Goal: Information Seeking & Learning: Check status

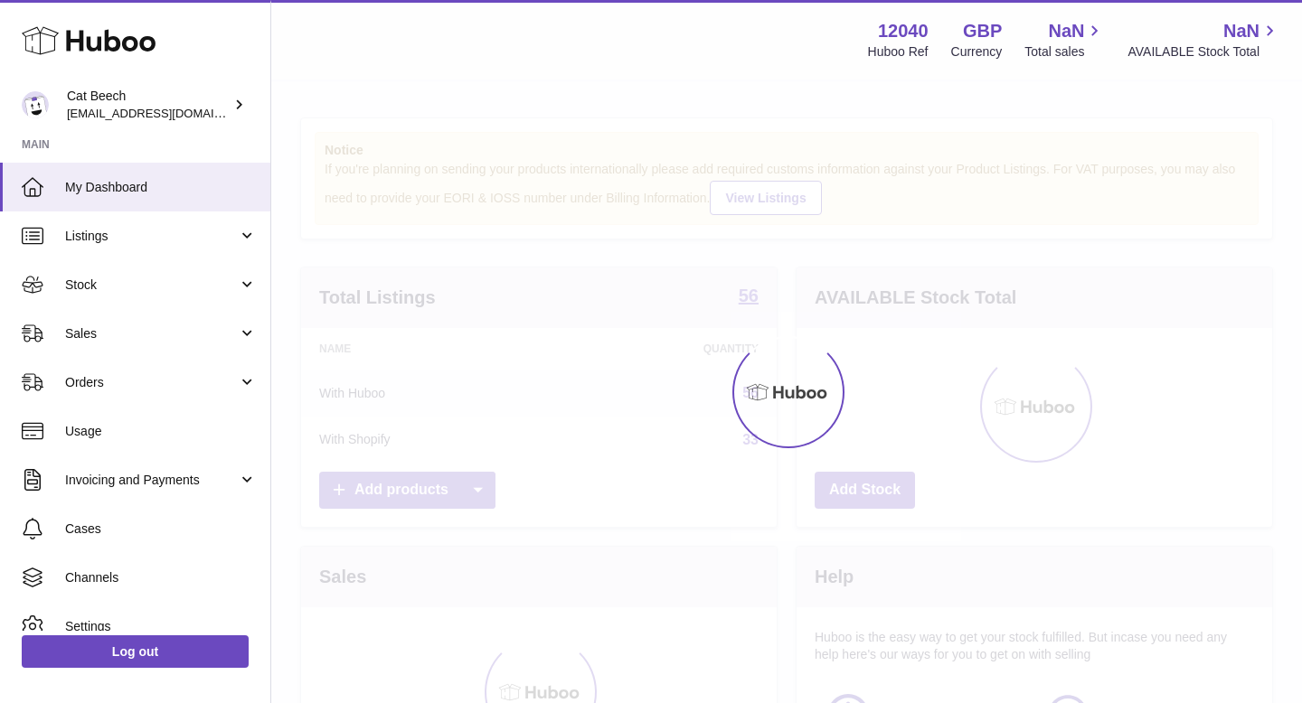
click at [353, 458] on div at bounding box center [786, 392] width 1031 height 622
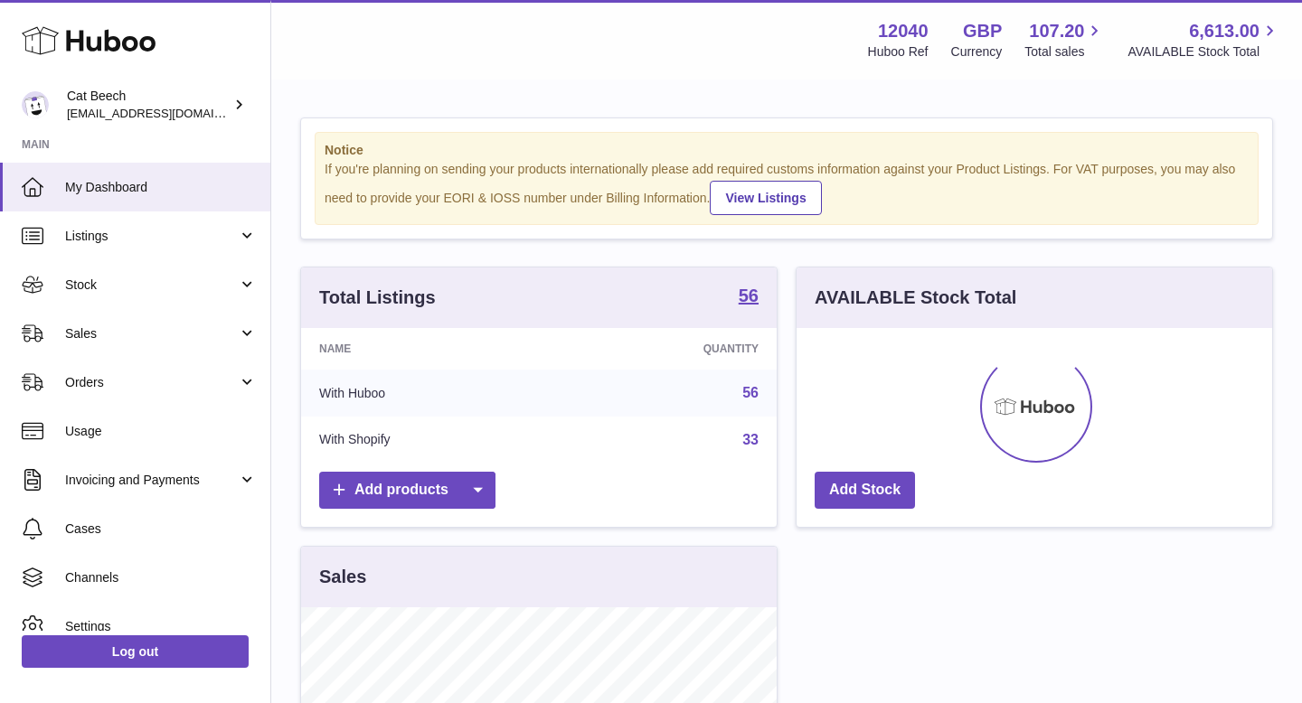
scroll to position [282, 476]
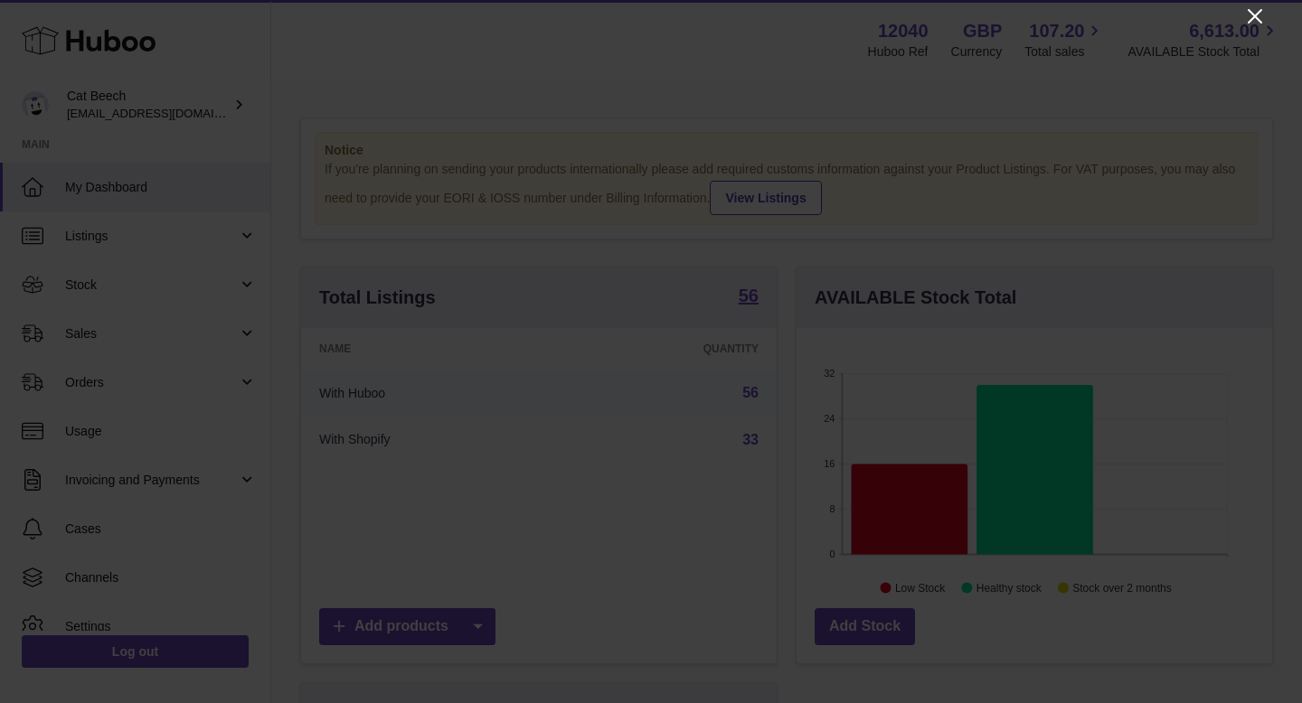
click at [1259, 11] on icon "Close" at bounding box center [1255, 16] width 14 height 14
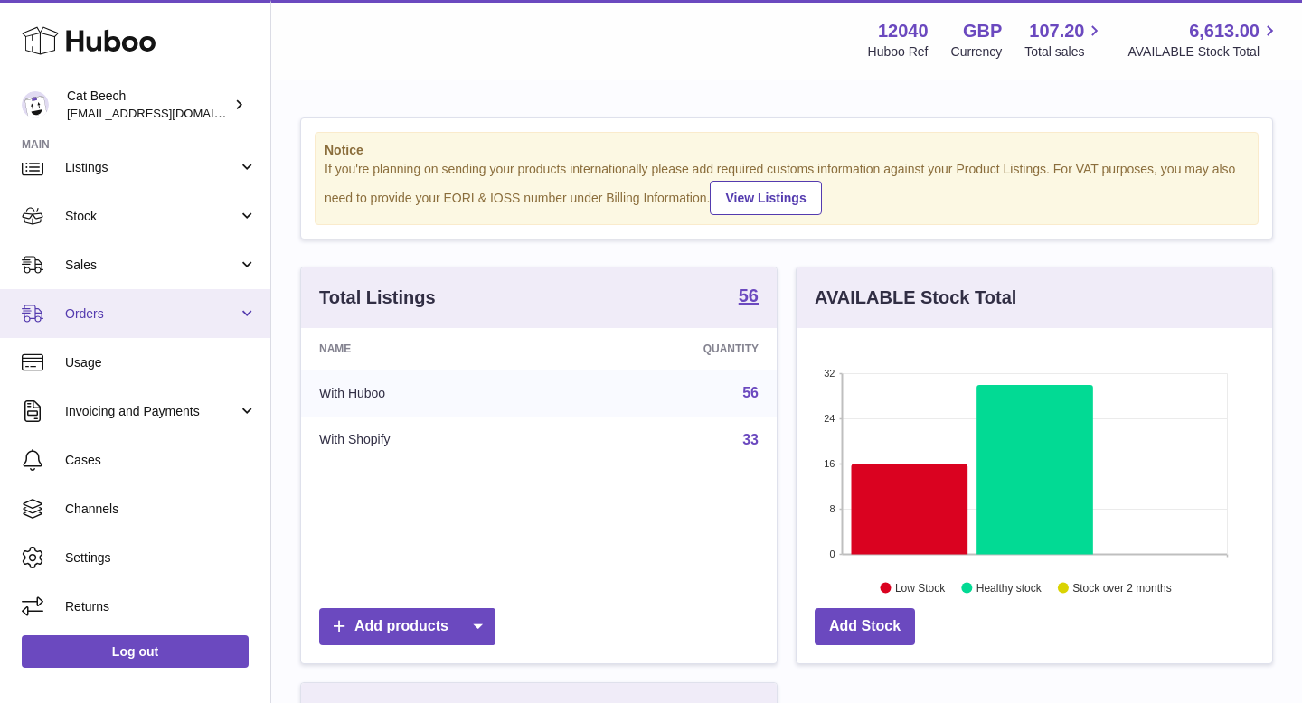
scroll to position [64, 0]
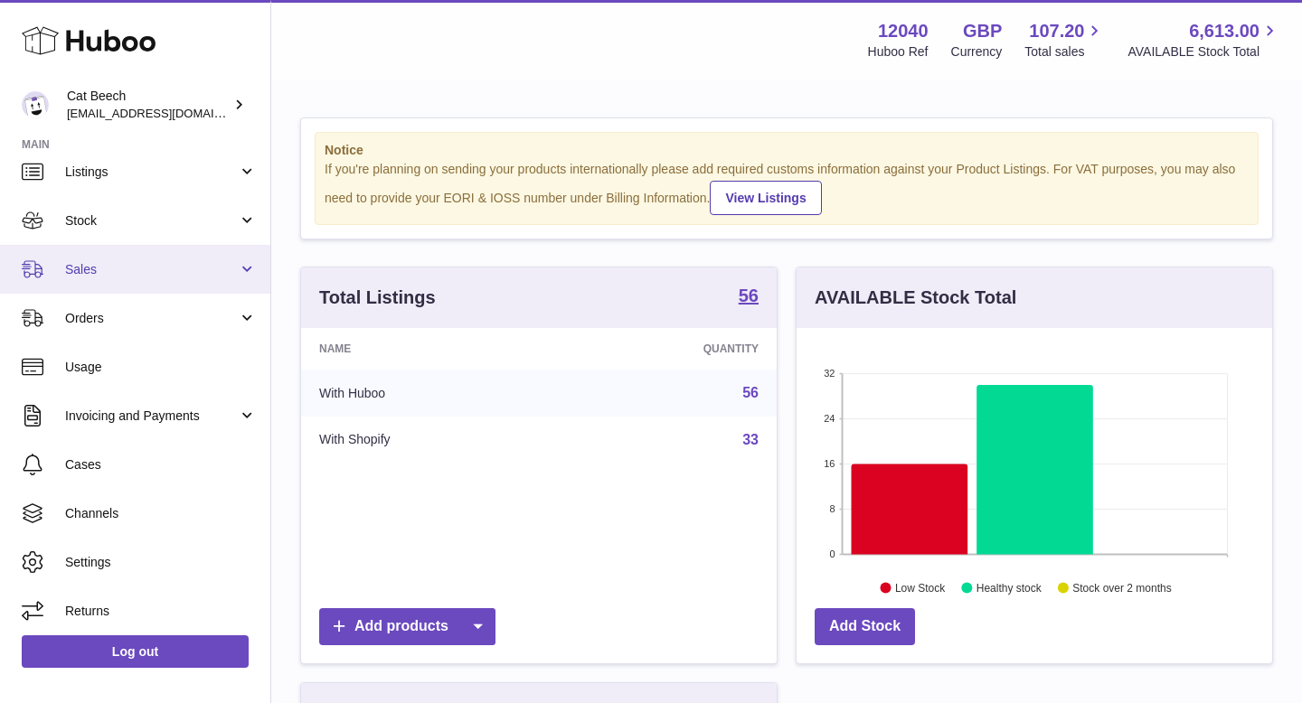
click at [186, 282] on link "Sales" at bounding box center [135, 269] width 270 height 49
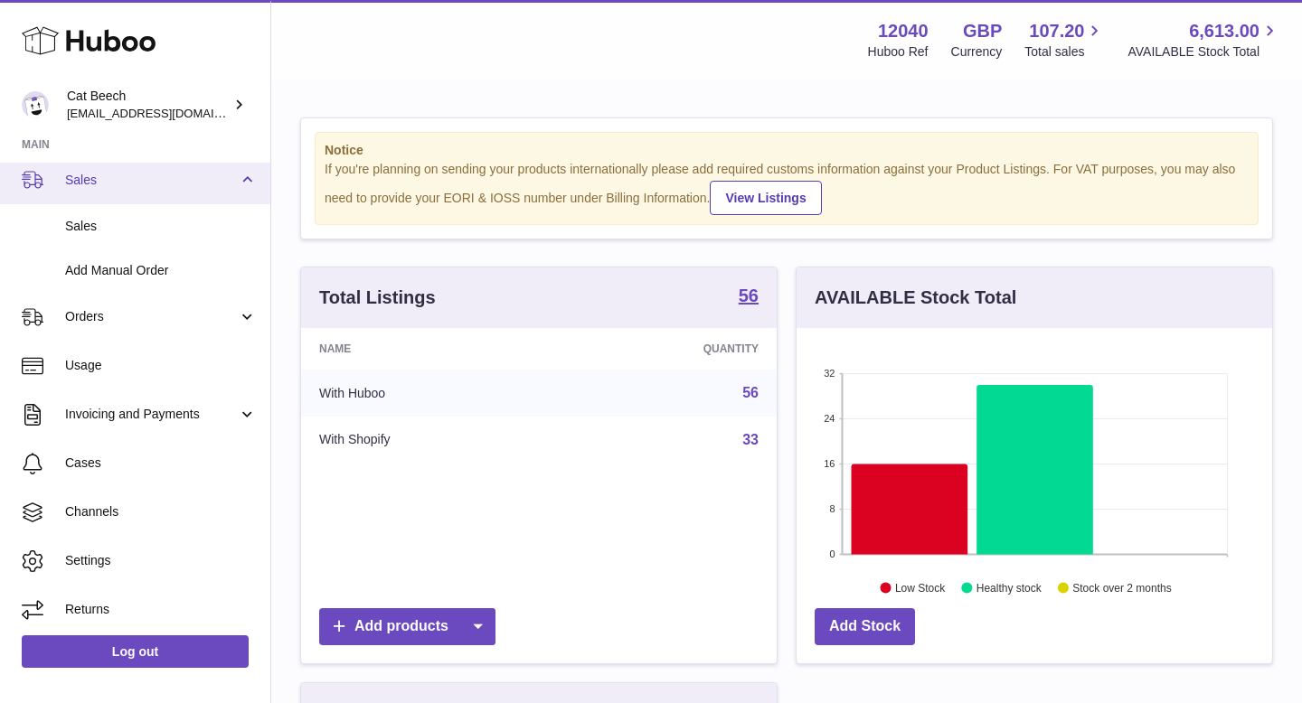
scroll to position [157, 0]
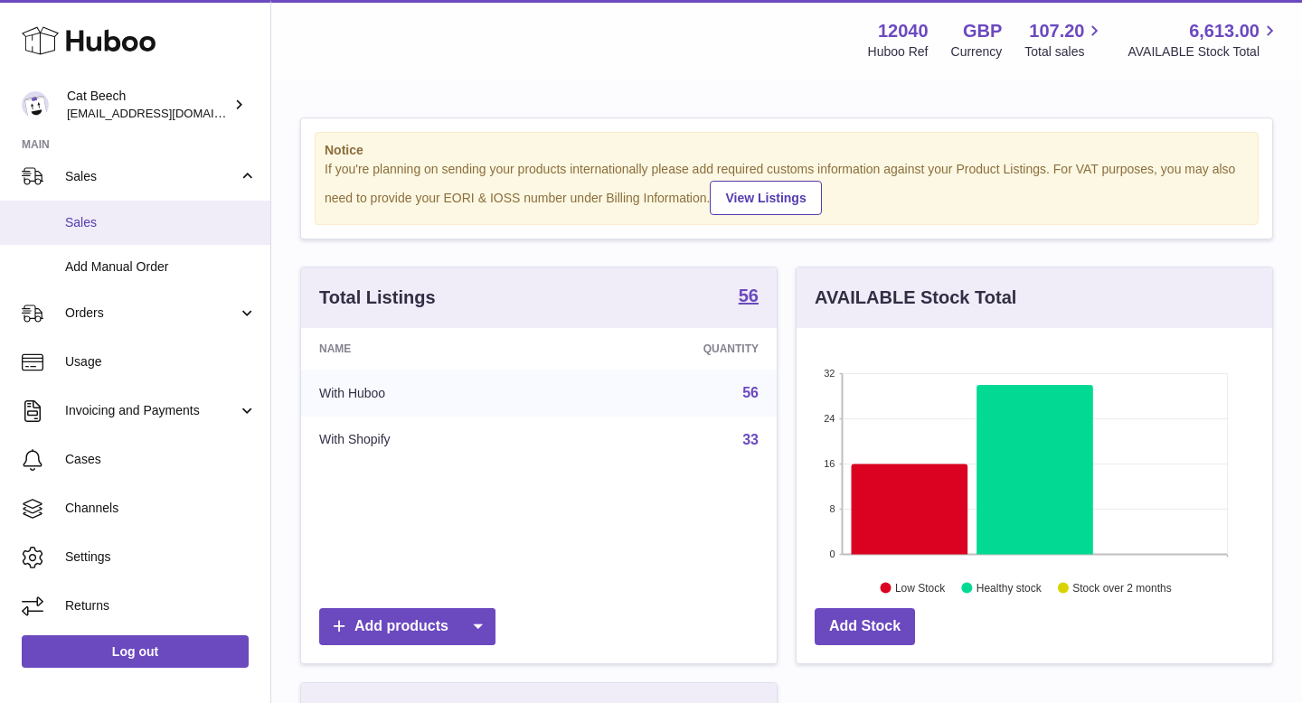
click at [180, 206] on link "Sales" at bounding box center [135, 223] width 270 height 44
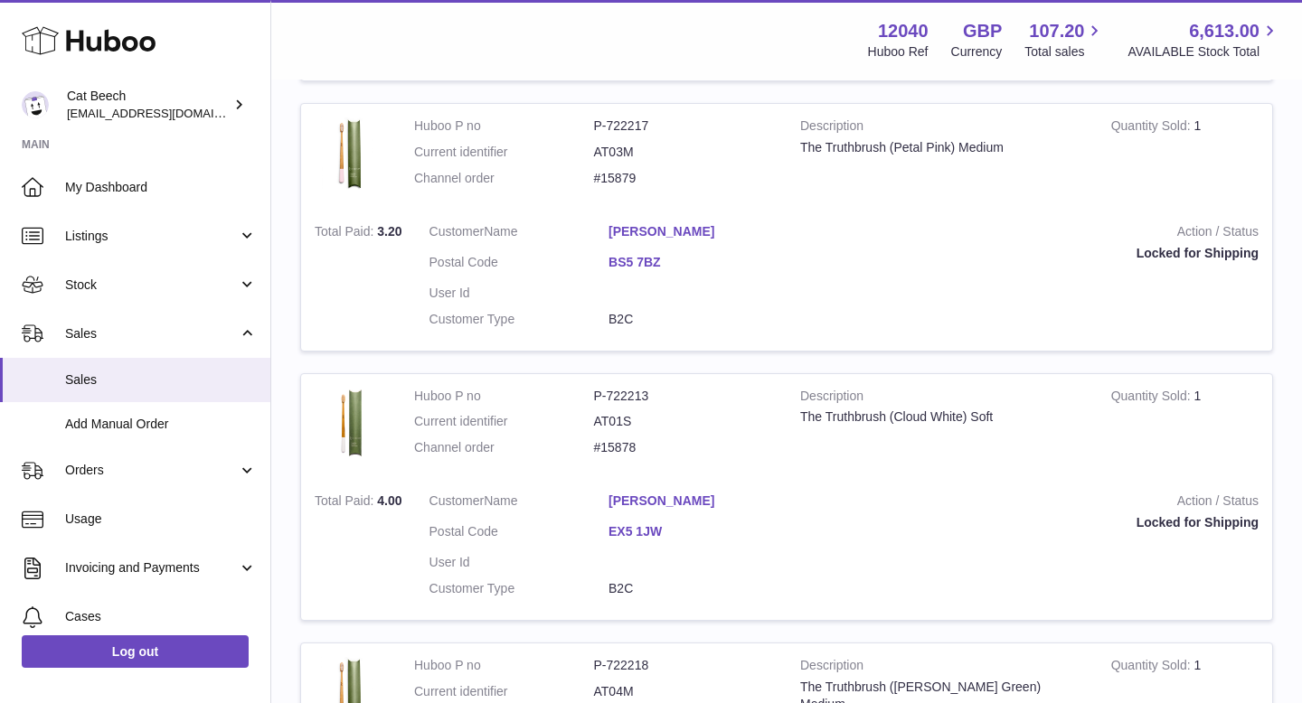
scroll to position [858, 0]
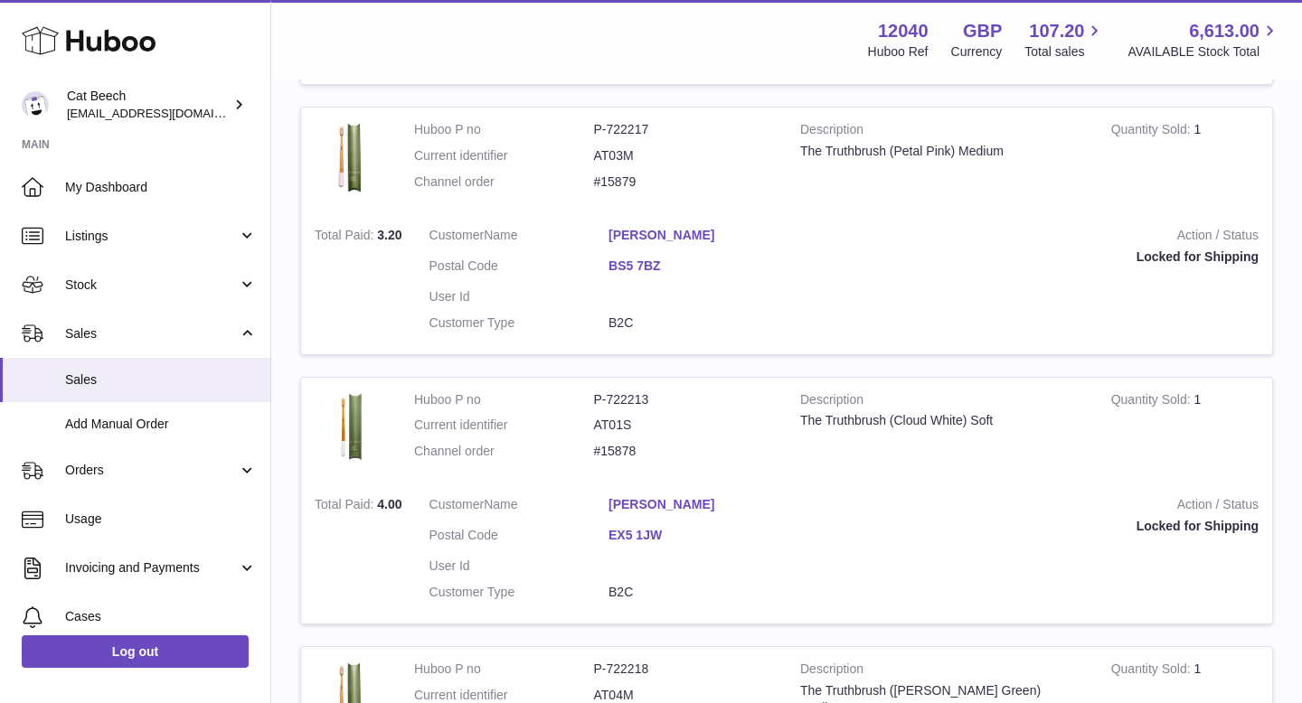
click at [637, 240] on link "Rae Williams" at bounding box center [698, 235] width 180 height 17
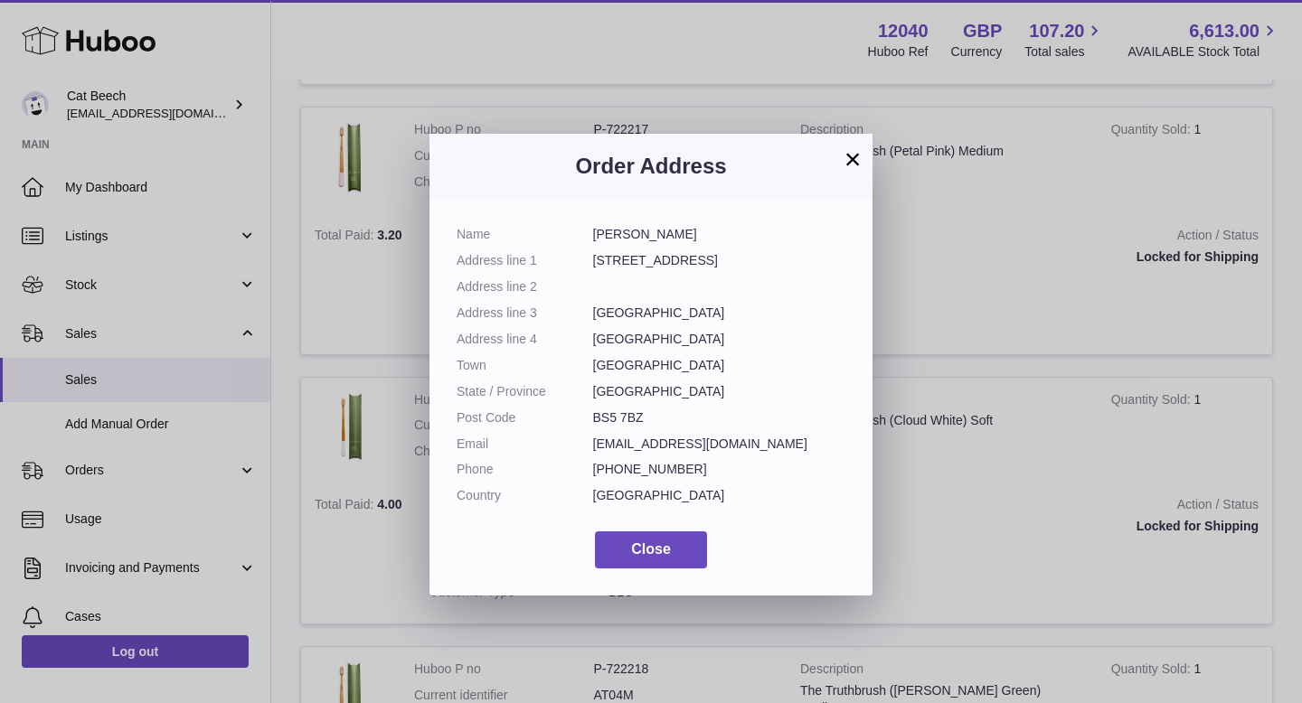
scroll to position [27, 0]
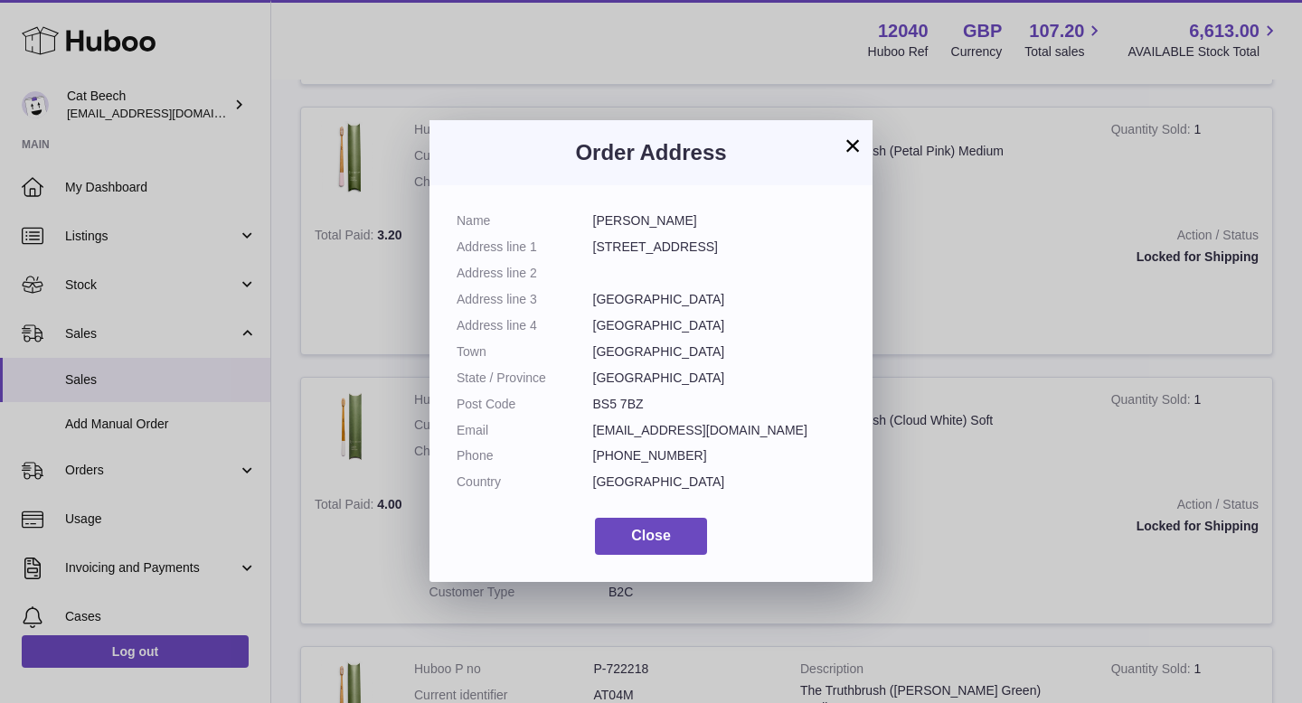
click at [854, 146] on button "×" at bounding box center [853, 146] width 22 height 22
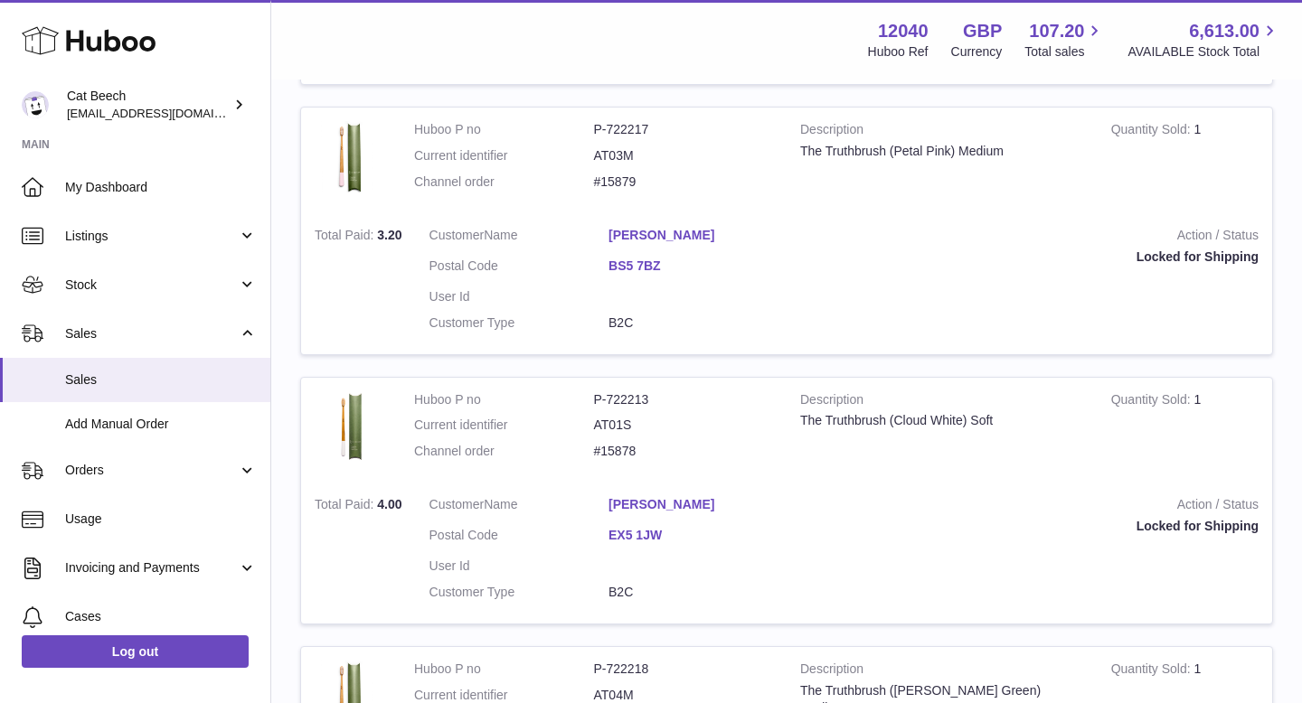
scroll to position [0, 0]
